Goal: Transaction & Acquisition: Purchase product/service

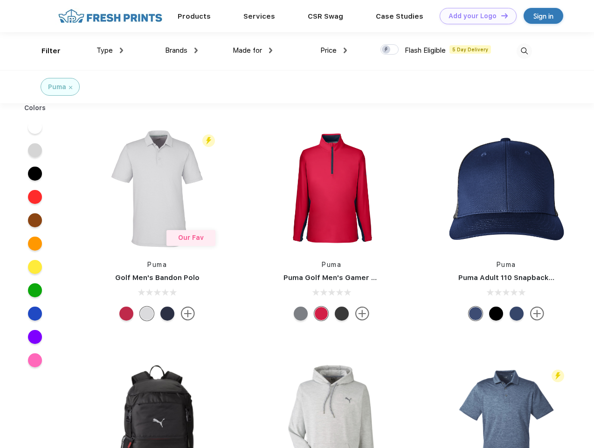
click at [475, 16] on link "Add your Logo Design Tool" at bounding box center [478, 16] width 77 height 16
click at [0, 0] on div "Design Tool" at bounding box center [0, 0] width 0 height 0
click at [500, 15] on link "Add your Logo Design Tool" at bounding box center [478, 16] width 77 height 16
click at [45, 51] on div "Filter" at bounding box center [50, 51] width 19 height 11
click at [110, 50] on span "Type" at bounding box center [104, 50] width 16 height 8
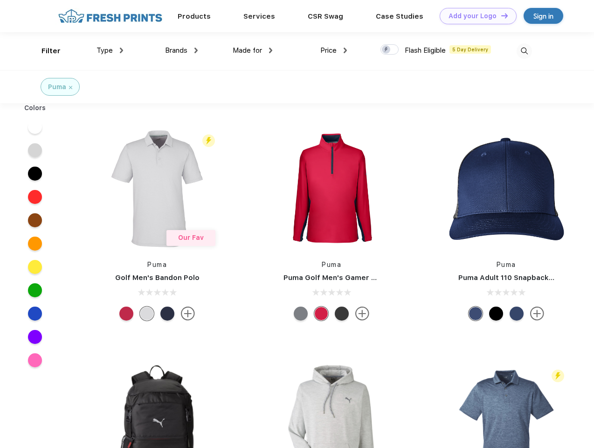
click at [181, 50] on span "Brands" at bounding box center [176, 50] width 22 height 8
click at [253, 50] on span "Made for" at bounding box center [247, 50] width 29 height 8
click at [334, 50] on span "Price" at bounding box center [328, 50] width 16 height 8
click at [390, 50] on div at bounding box center [389, 49] width 18 height 10
click at [386, 50] on input "checkbox" at bounding box center [383, 47] width 6 height 6
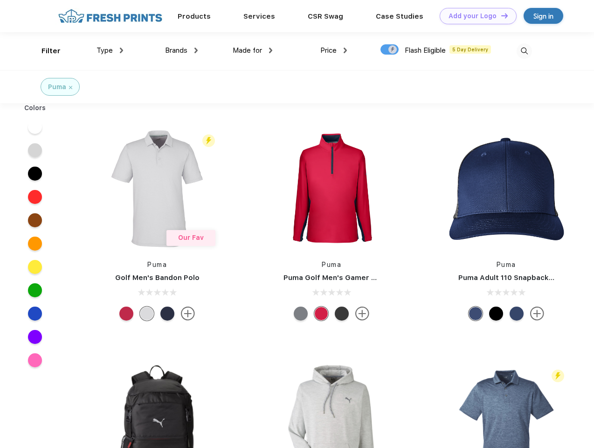
click at [524, 51] on img at bounding box center [524, 50] width 15 height 15
